Goal: Task Accomplishment & Management: Manage account settings

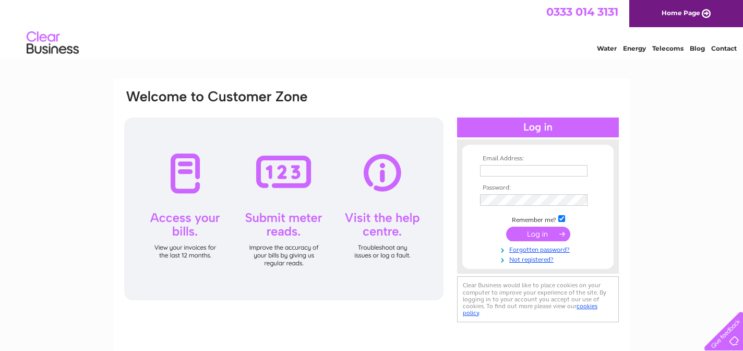
type input "[EMAIL_ADDRESS][DOMAIN_NAME]"
click at [530, 234] on input "submit" at bounding box center [538, 234] width 64 height 15
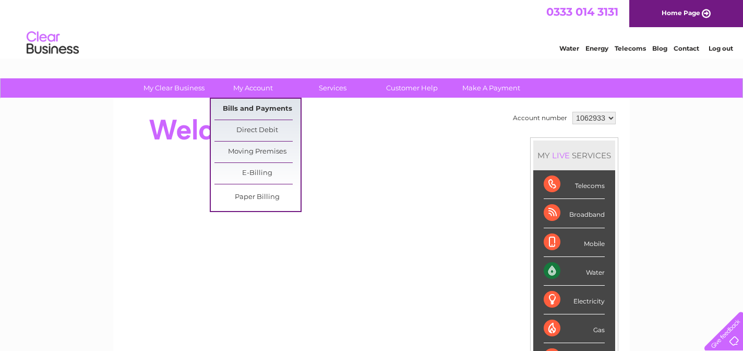
click at [244, 108] on link "Bills and Payments" at bounding box center [258, 109] width 86 height 21
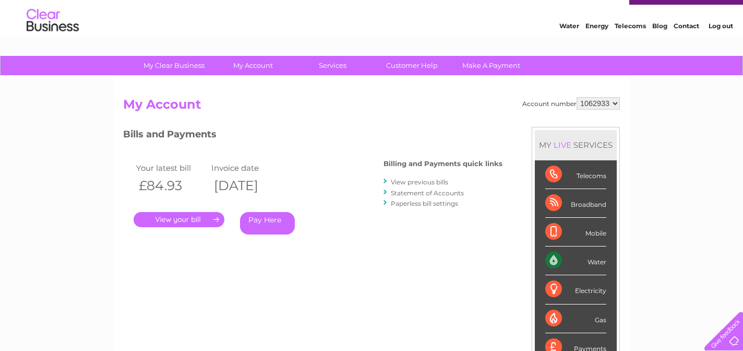
scroll to position [42, 0]
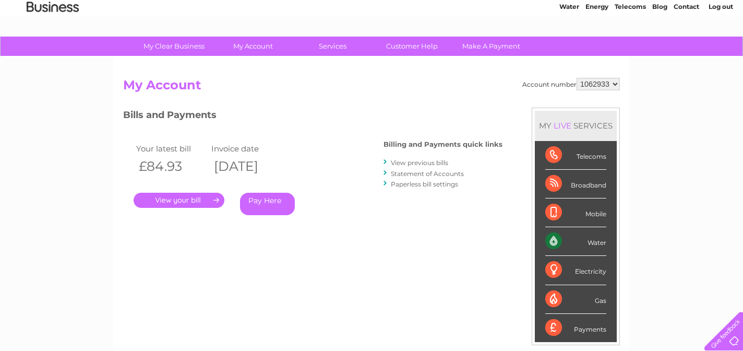
click at [169, 203] on link "." at bounding box center [179, 200] width 91 height 15
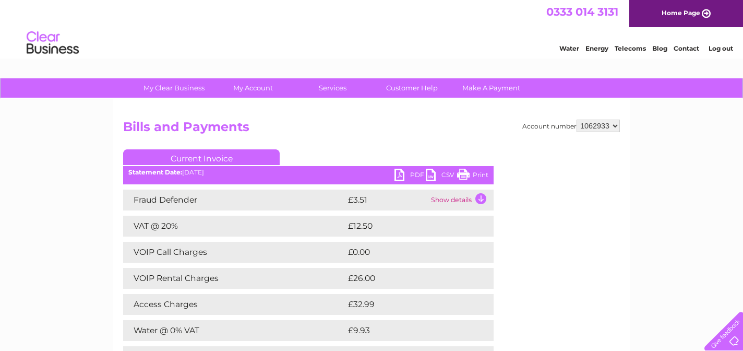
click at [479, 176] on link "Print" at bounding box center [472, 176] width 31 height 15
